Goal: Find specific page/section: Find specific page/section

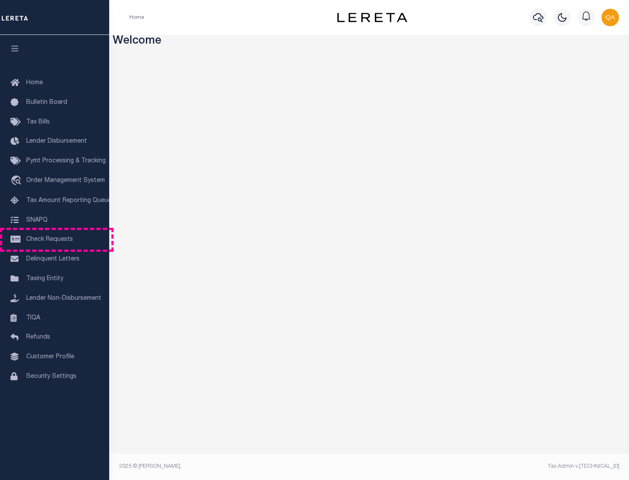
click at [55, 240] on span "Check Requests" at bounding box center [49, 240] width 47 height 6
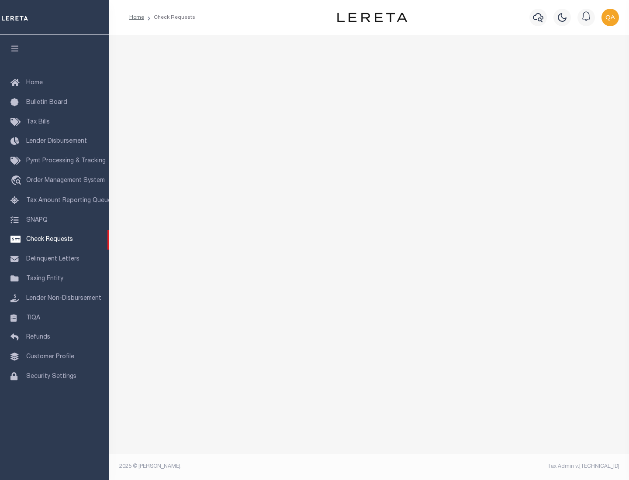
select select "50"
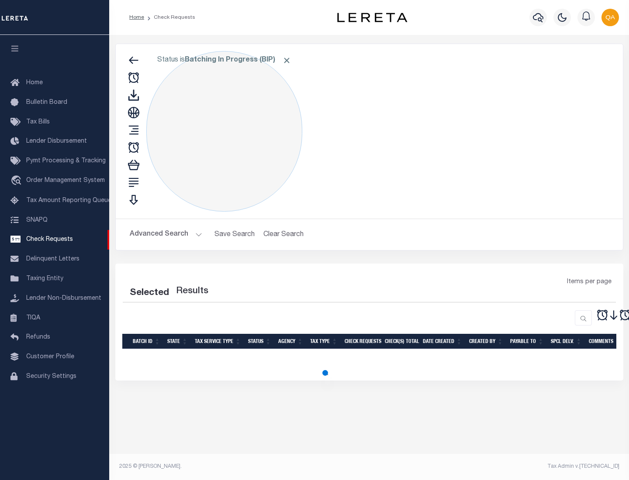
select select "50"
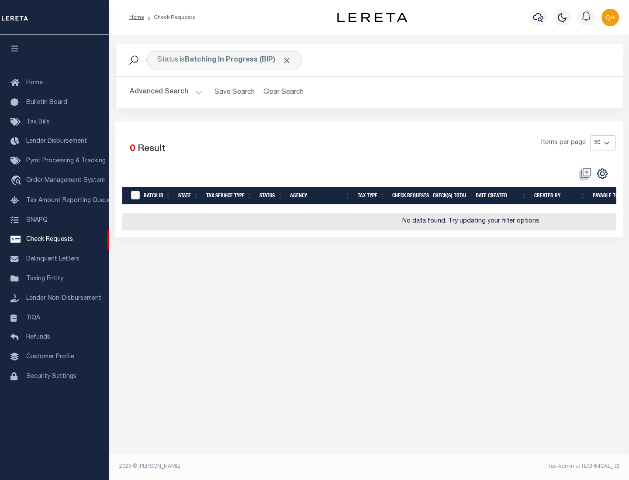
click at [287, 60] on span "Click to Remove" at bounding box center [286, 60] width 9 height 9
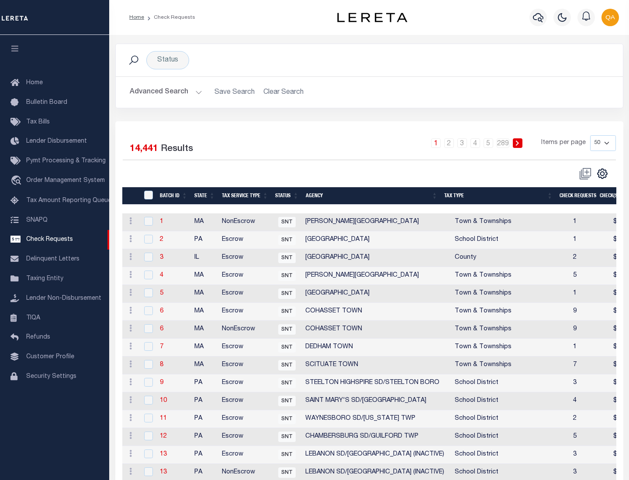
scroll to position [421, 0]
